Goal: Transaction & Acquisition: Purchase product/service

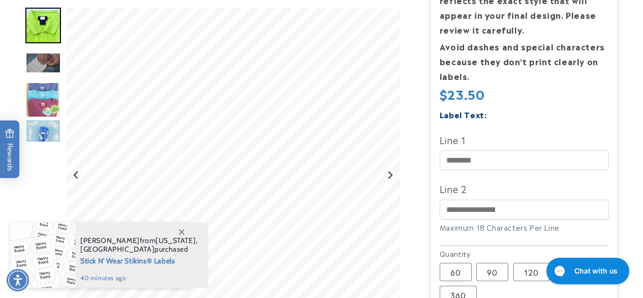
scroll to position [330, 0]
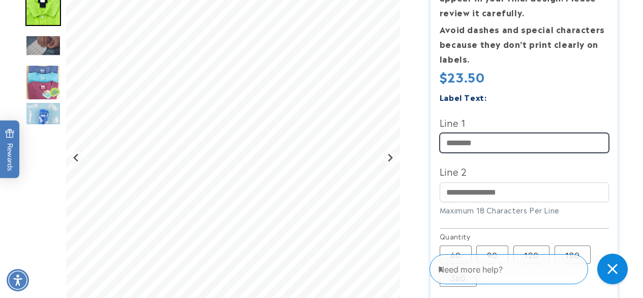
click at [554, 146] on input "Line 1" at bounding box center [524, 143] width 169 height 20
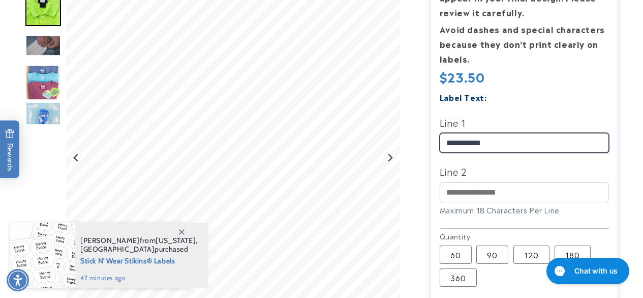
type input "**********"
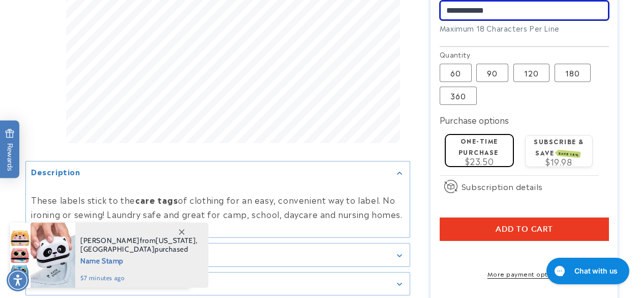
scroll to position [512, 0]
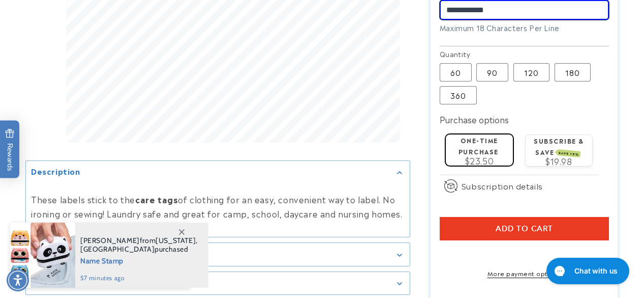
type input "**********"
click at [460, 151] on label "One-time purchase" at bounding box center [479, 145] width 40 height 20
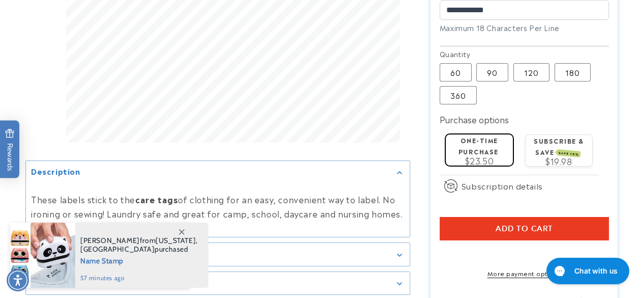
click at [183, 230] on icon at bounding box center [182, 232] width 6 height 6
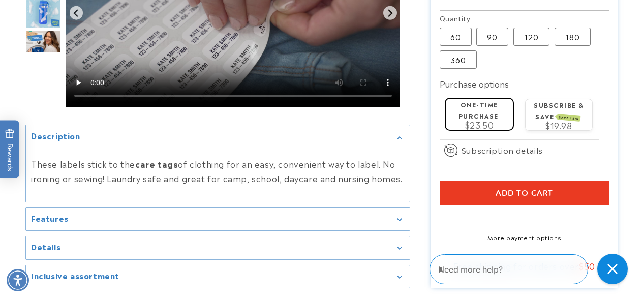
scroll to position [550, 0]
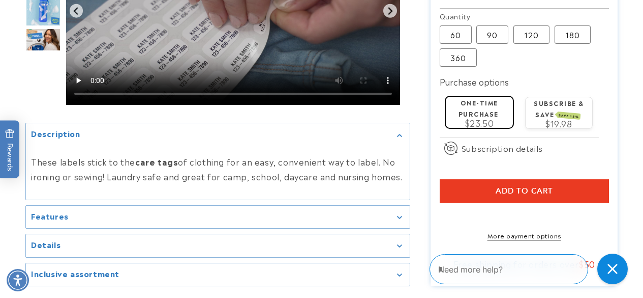
click at [526, 190] on span "Add to cart" at bounding box center [524, 190] width 57 height 9
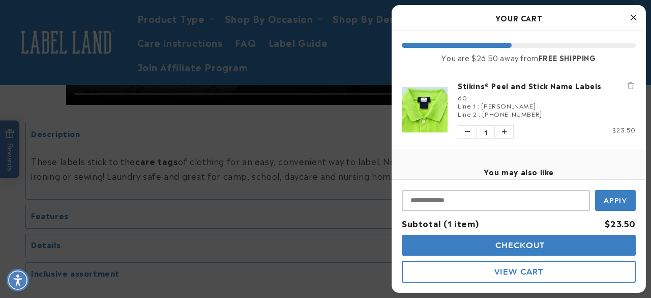
click at [629, 18] on button "Close Cart" at bounding box center [633, 17] width 15 height 15
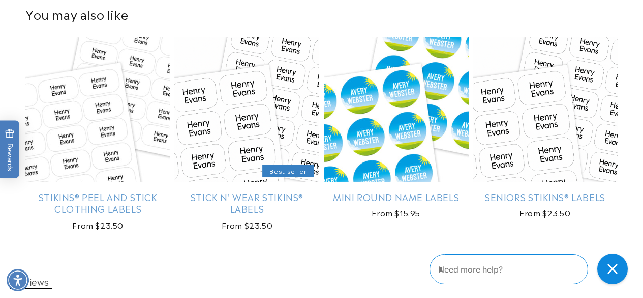
scroll to position [853, 0]
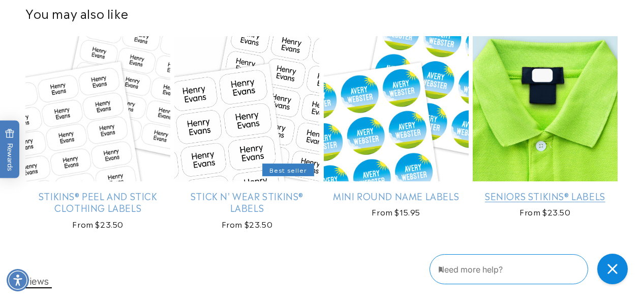
click at [553, 190] on link "Seniors Stikins® Labels" at bounding box center [545, 196] width 145 height 12
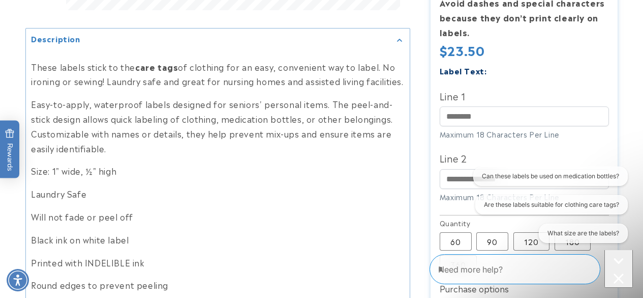
scroll to position [475, 0]
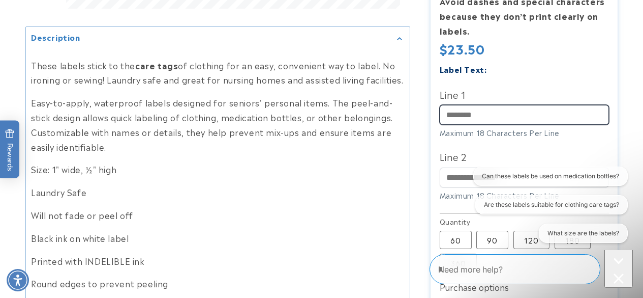
click at [565, 107] on input "Line 1" at bounding box center [524, 115] width 169 height 20
type input "**********"
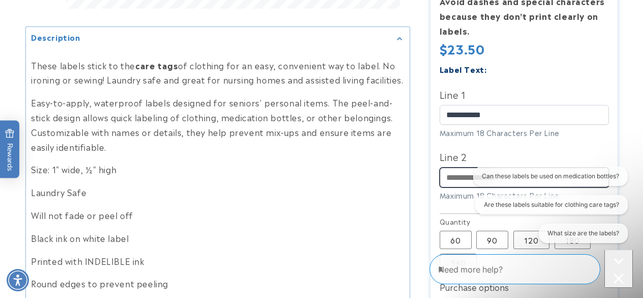
click at [465, 167] on input "Line 2" at bounding box center [524, 177] width 169 height 20
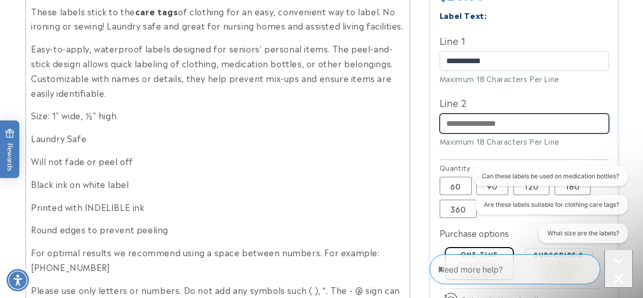
scroll to position [535, 0]
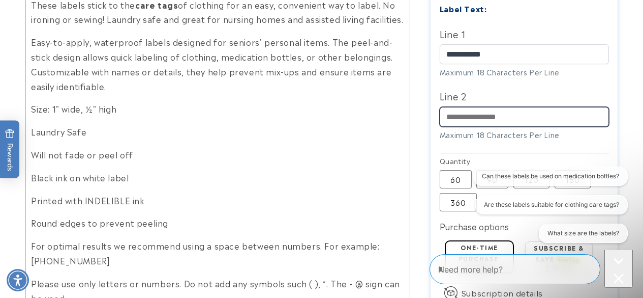
click at [505, 108] on input "Line 2" at bounding box center [524, 117] width 169 height 20
type input "**********"
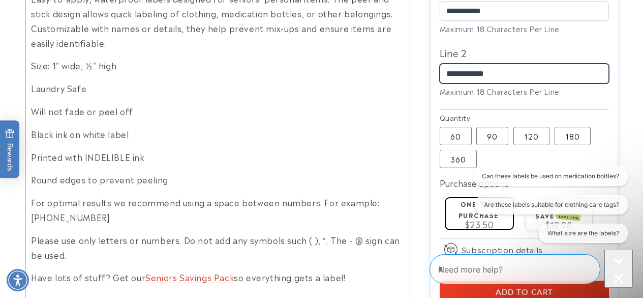
scroll to position [618, 0]
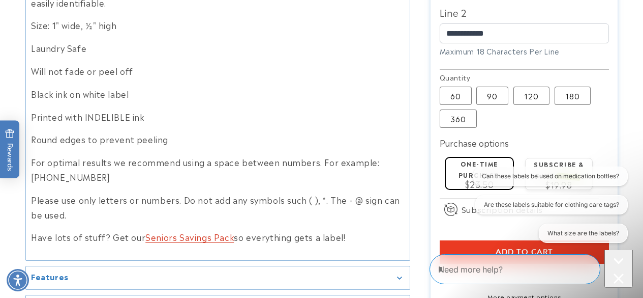
click at [615, 273] on icon "Close conversation starters" at bounding box center [619, 278] width 10 height 10
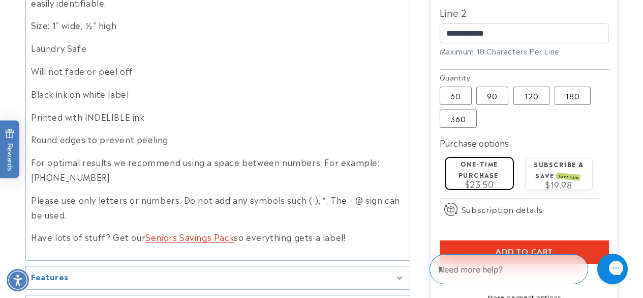
click at [482, 166] on label "One-time purchase" at bounding box center [479, 169] width 40 height 20
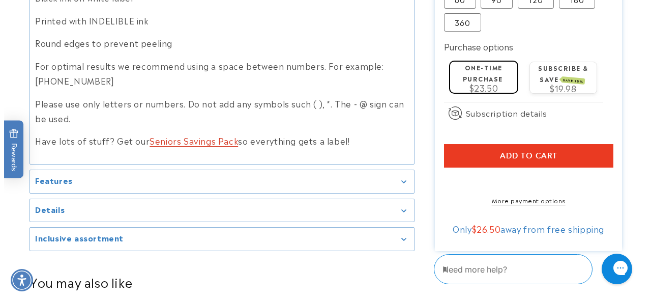
scroll to position [715, 0]
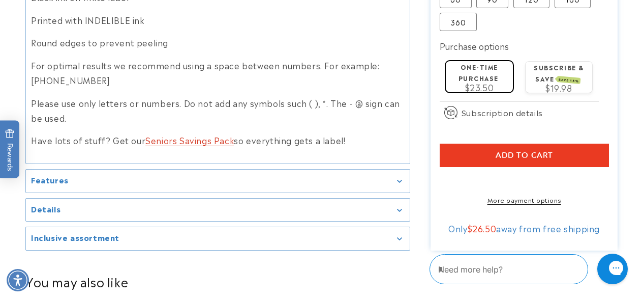
click at [515, 151] on span "Add to cart" at bounding box center [524, 155] width 57 height 9
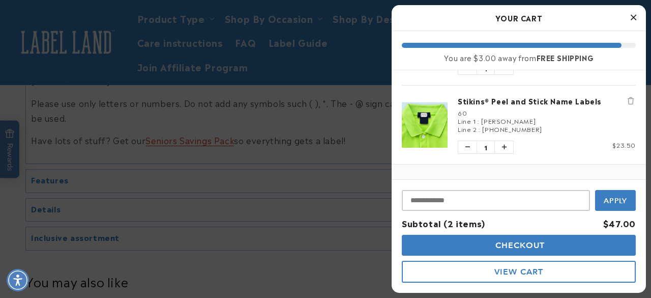
scroll to position [64, 0]
click at [628, 99] on icon "Remove Stikins® Peel and Stick Name Labels" at bounding box center [631, 100] width 6 height 7
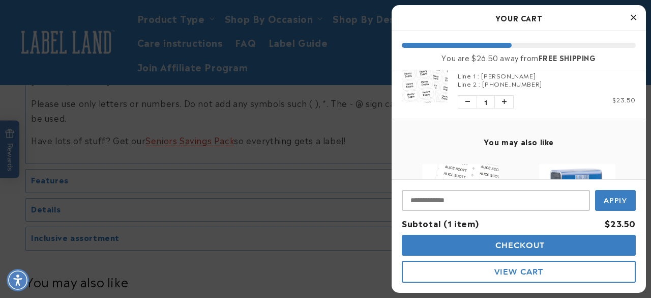
scroll to position [0, 0]
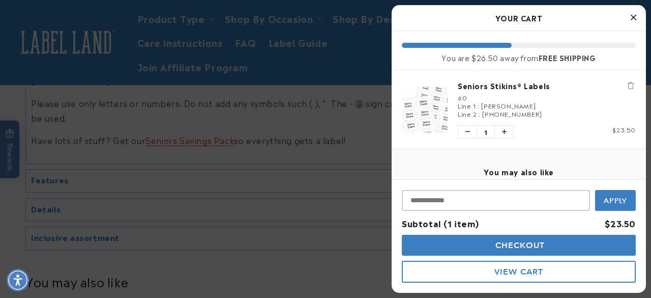
click at [513, 243] on span "Checkout" at bounding box center [519, 245] width 52 height 10
